Goal: Ask a question

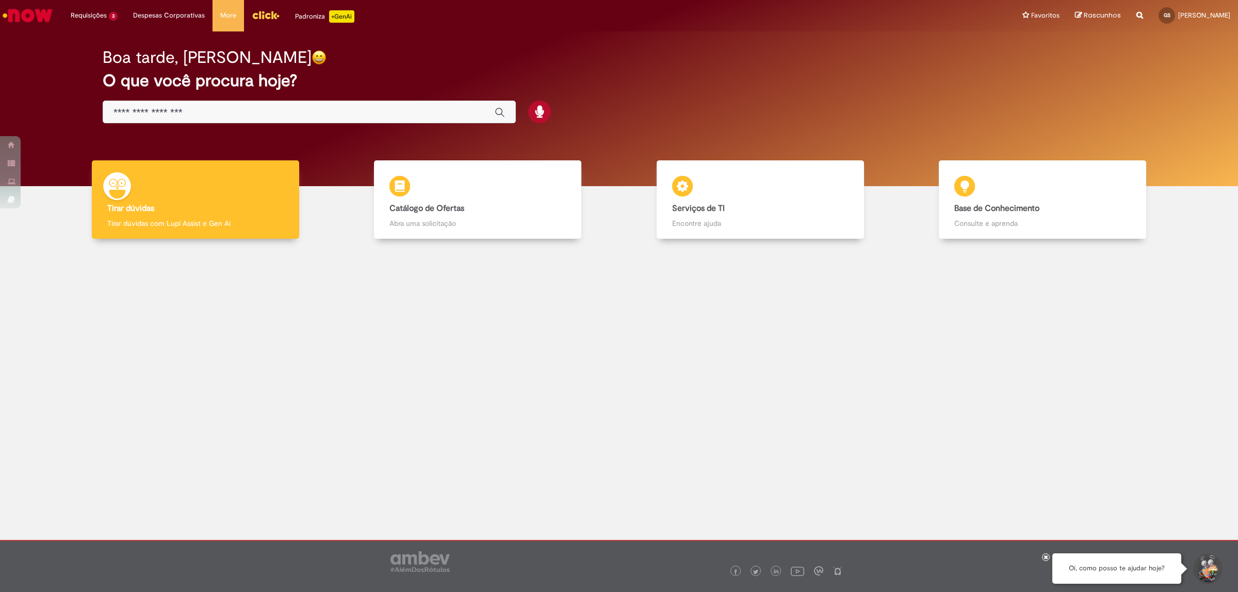
click at [1201, 568] on button "Iniciar Conversa de Suporte" at bounding box center [1207, 569] width 31 height 31
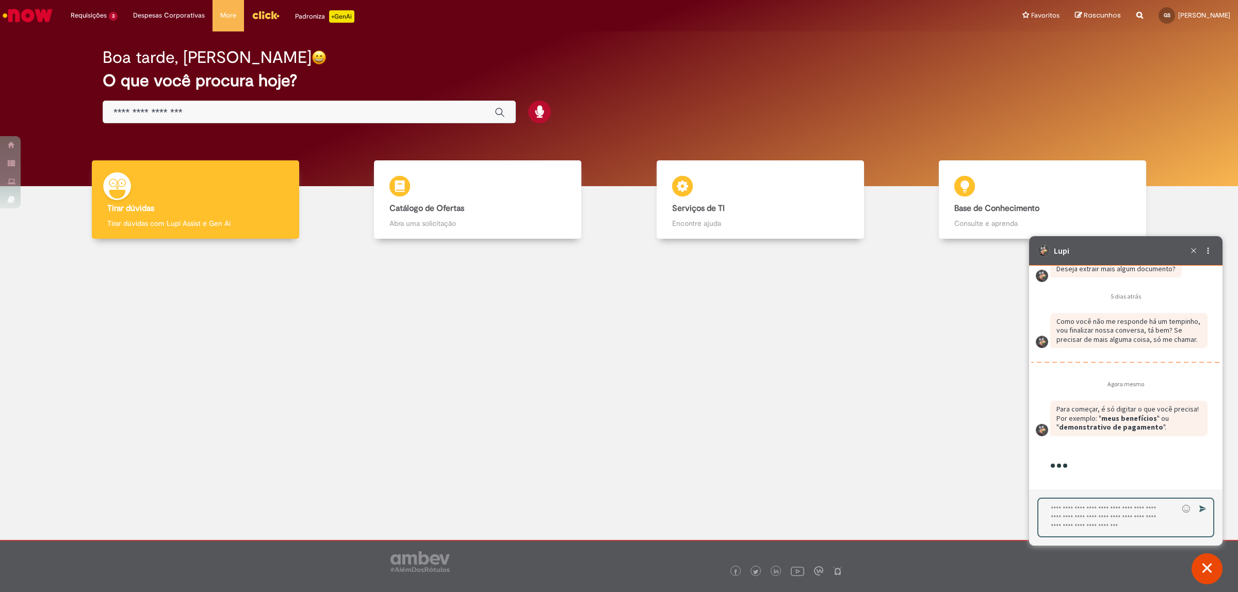
click at [1090, 519] on textarea "Digite sua resposta aqui e pressione Enter para enviar" at bounding box center [1109, 518] width 140 height 38
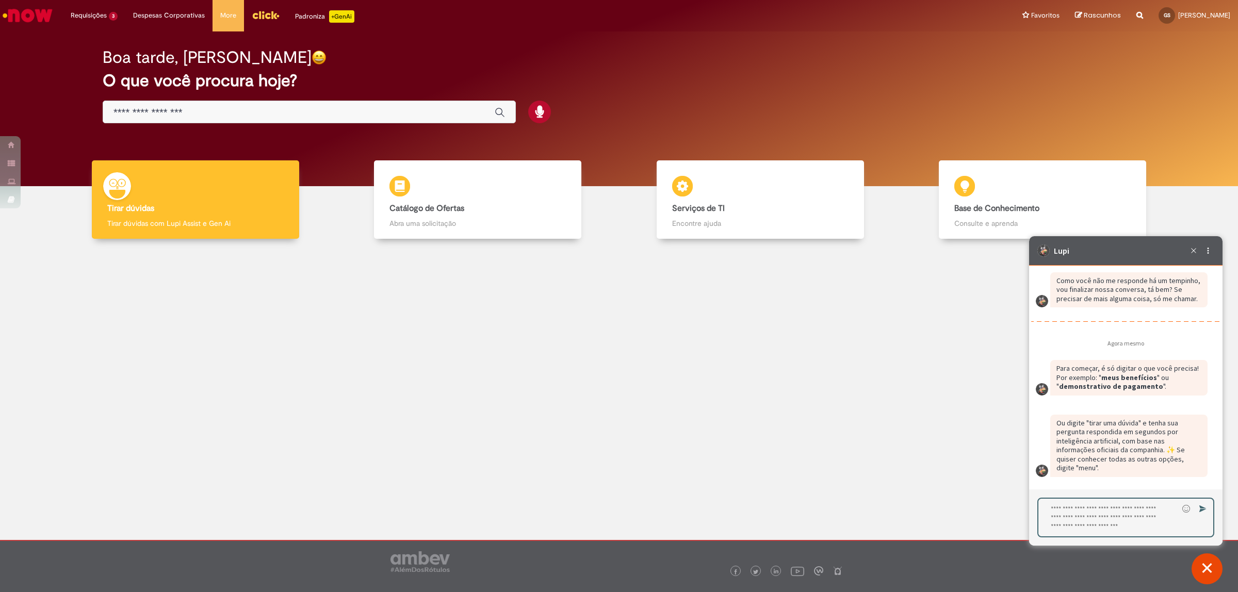
type textarea "*"
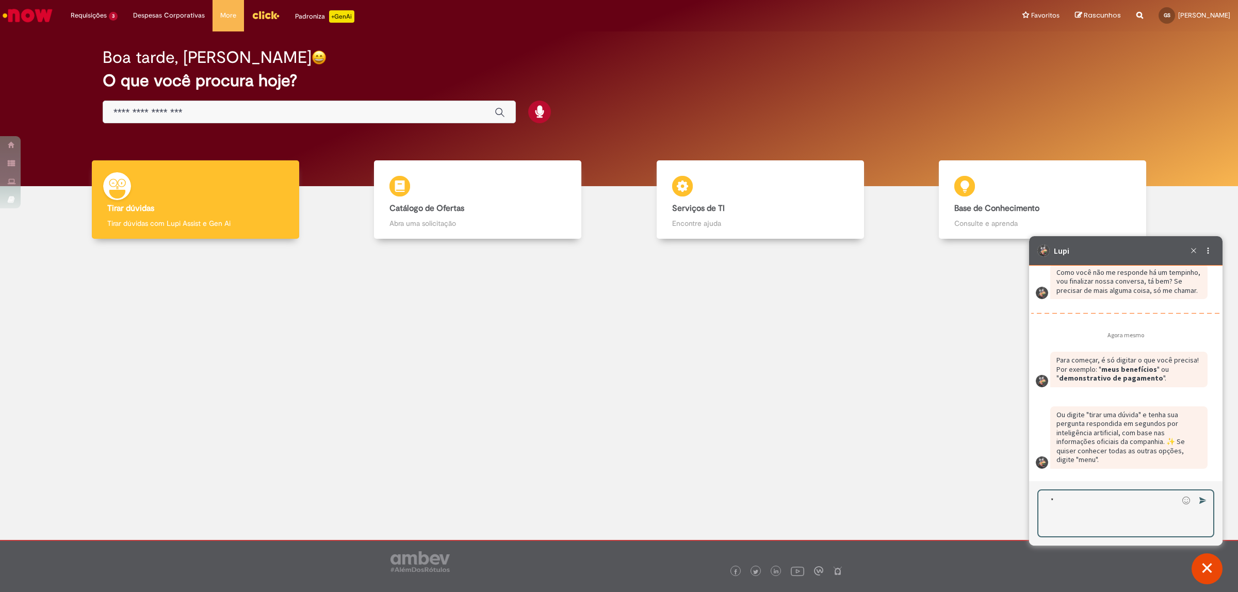
scroll to position [1980, 0]
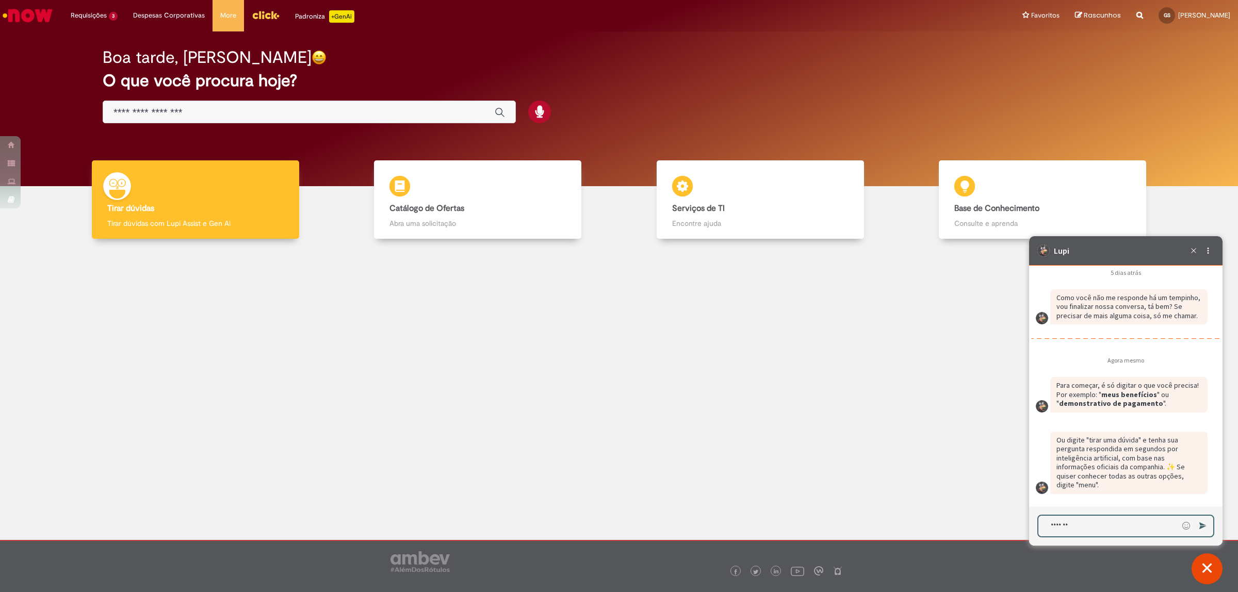
type textarea "********"
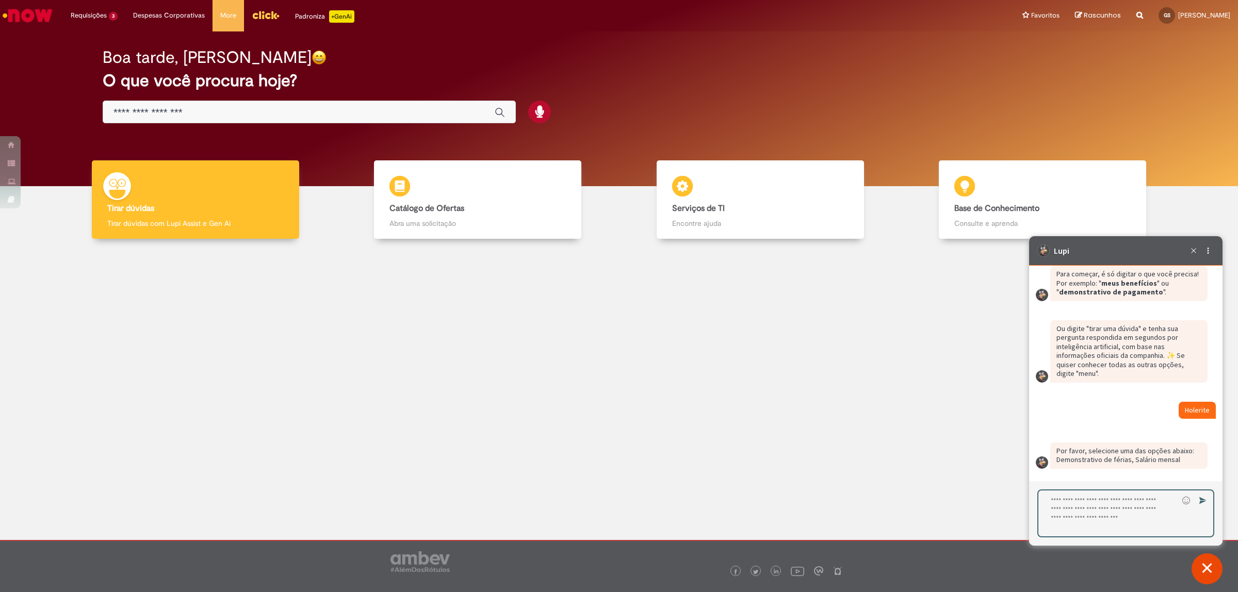
scroll to position [2092, 0]
click at [1125, 513] on textarea "Digite sua resposta aqui e pressione Enter para enviar" at bounding box center [1109, 514] width 140 height 46
click at [1131, 509] on textarea "Digite sua resposta aqui e pressione Enter para enviar" at bounding box center [1109, 514] width 140 height 46
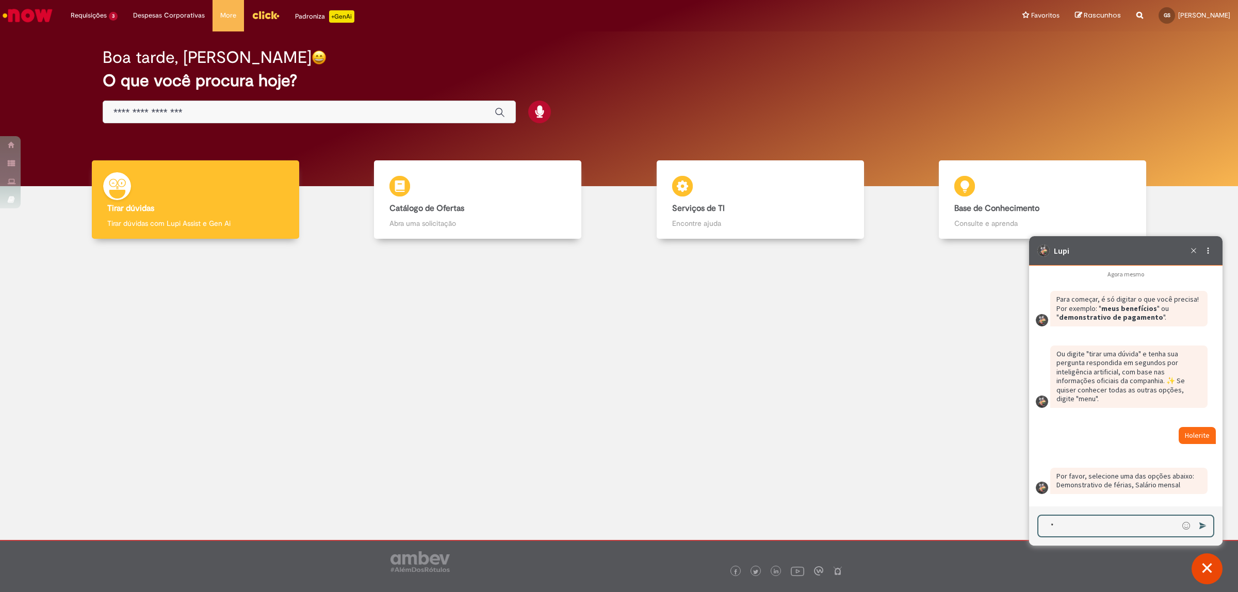
scroll to position [2067, 0]
type textarea "**********"
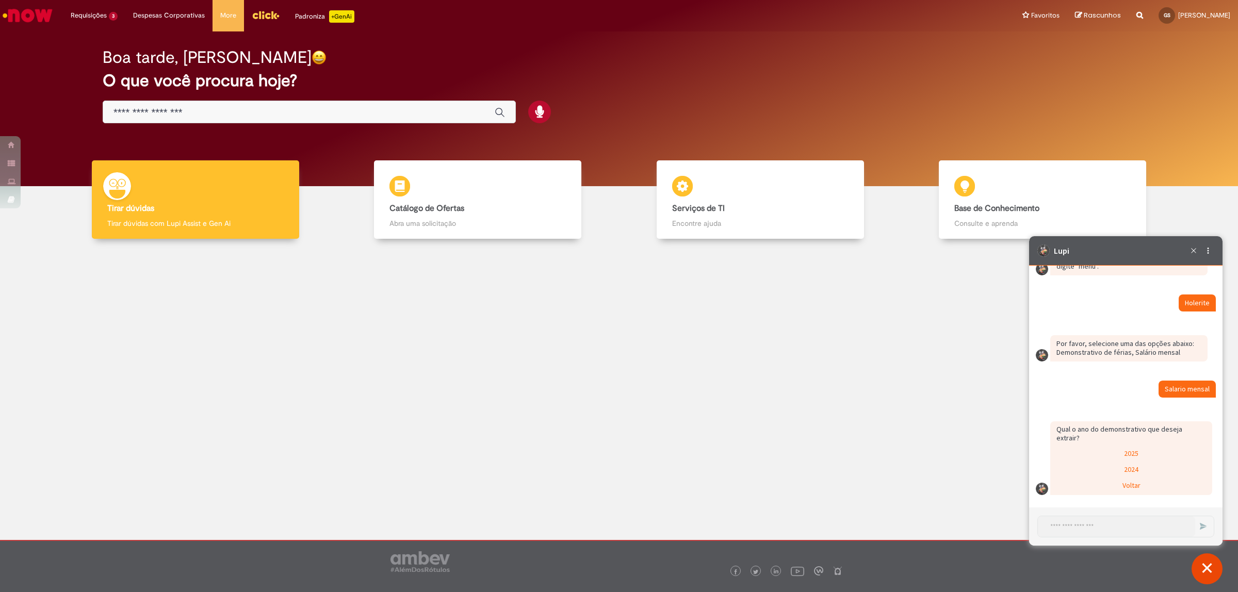
scroll to position [2191, 0]
click at [1123, 451] on div "2025" at bounding box center [1132, 454] width 160 height 15
click at [1136, 458] on div "Extrair somente um mês do ano" at bounding box center [1132, 454] width 160 height 15
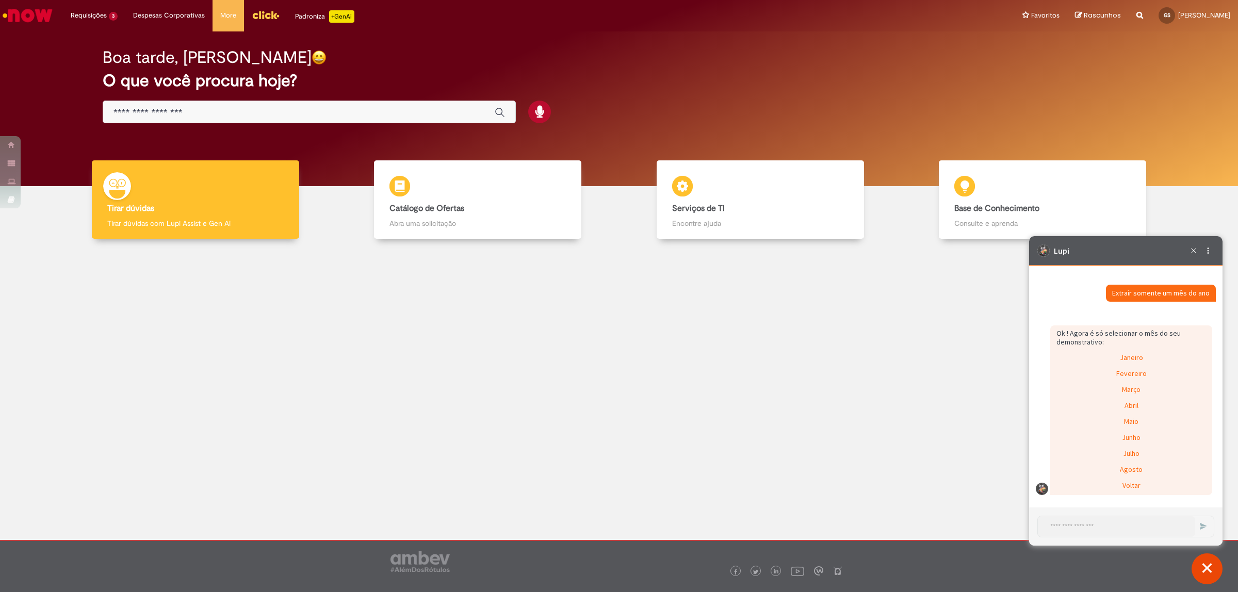
scroll to position [2473, 0]
click at [1105, 469] on div "Agosto" at bounding box center [1132, 470] width 160 height 15
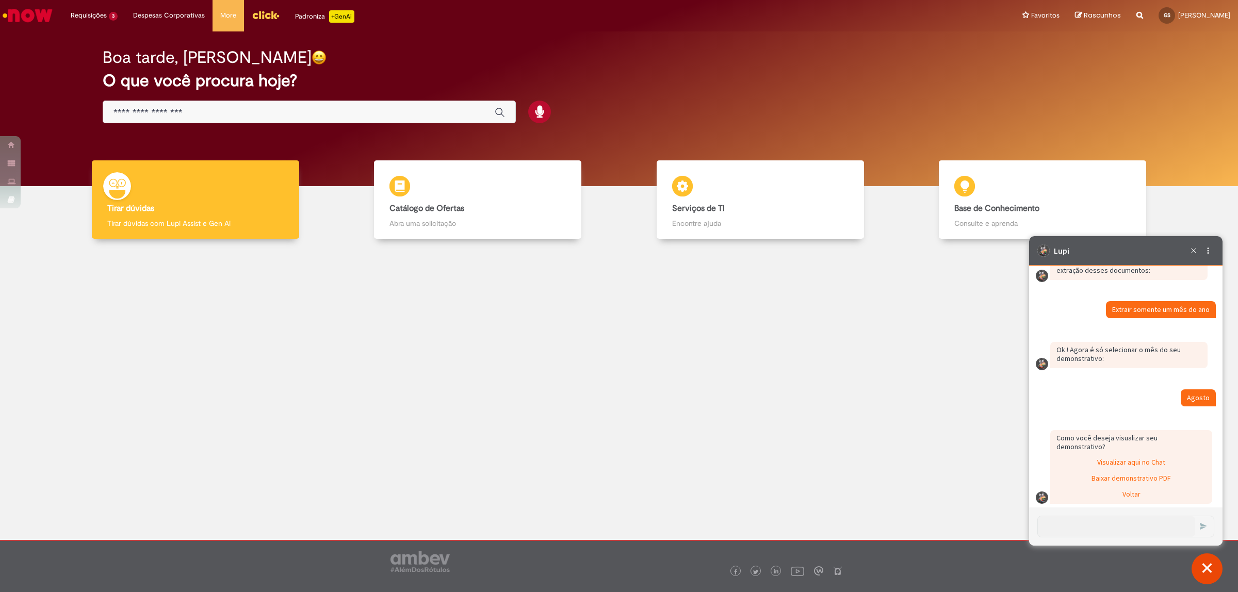
scroll to position [2456, 0]
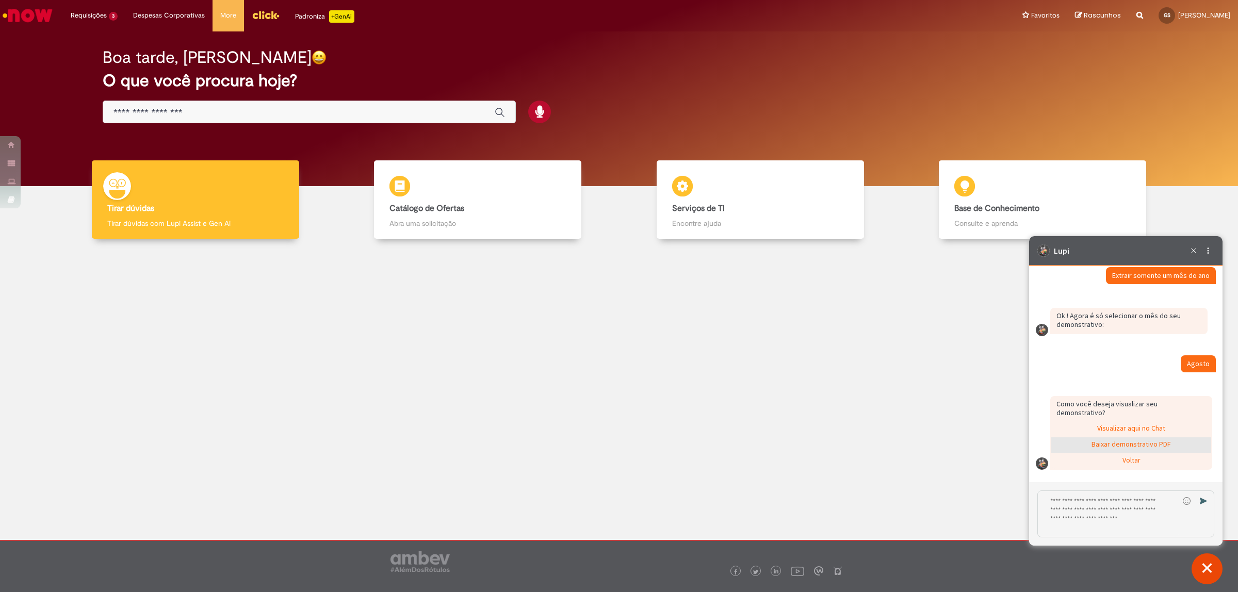
click at [1138, 453] on div "Baixar demonstrativo PDF" at bounding box center [1132, 445] width 160 height 15
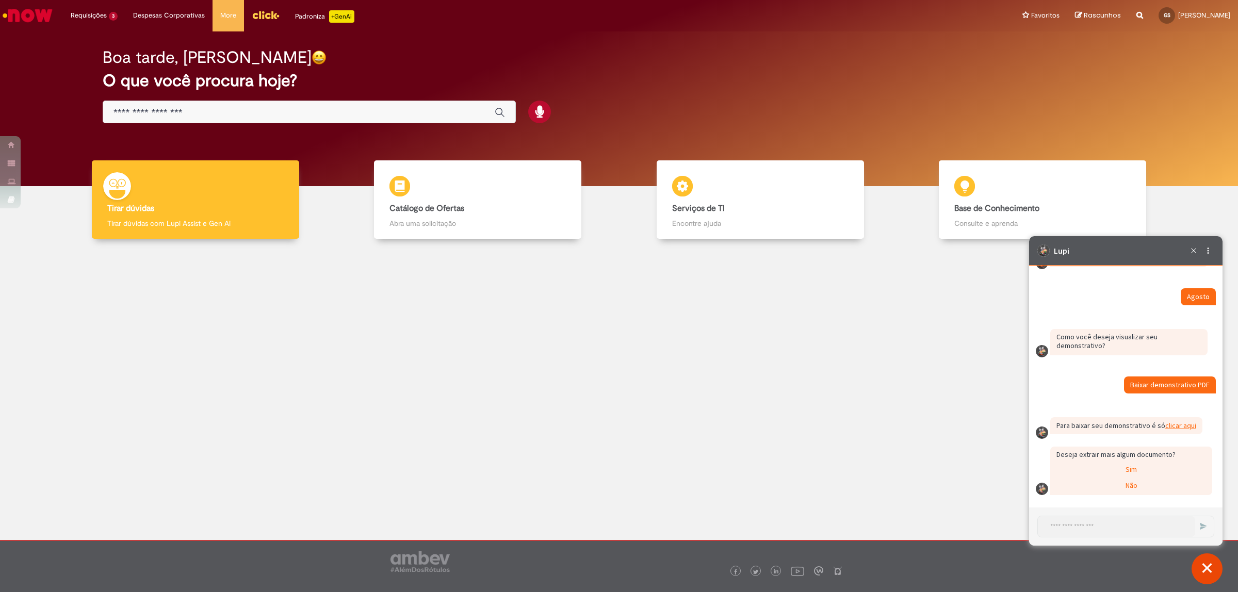
scroll to position [2557, 0]
click at [1177, 423] on link "clicar aqui (abre em uma nova guia)" at bounding box center [1181, 426] width 31 height 9
